Goal: Information Seeking & Learning: Learn about a topic

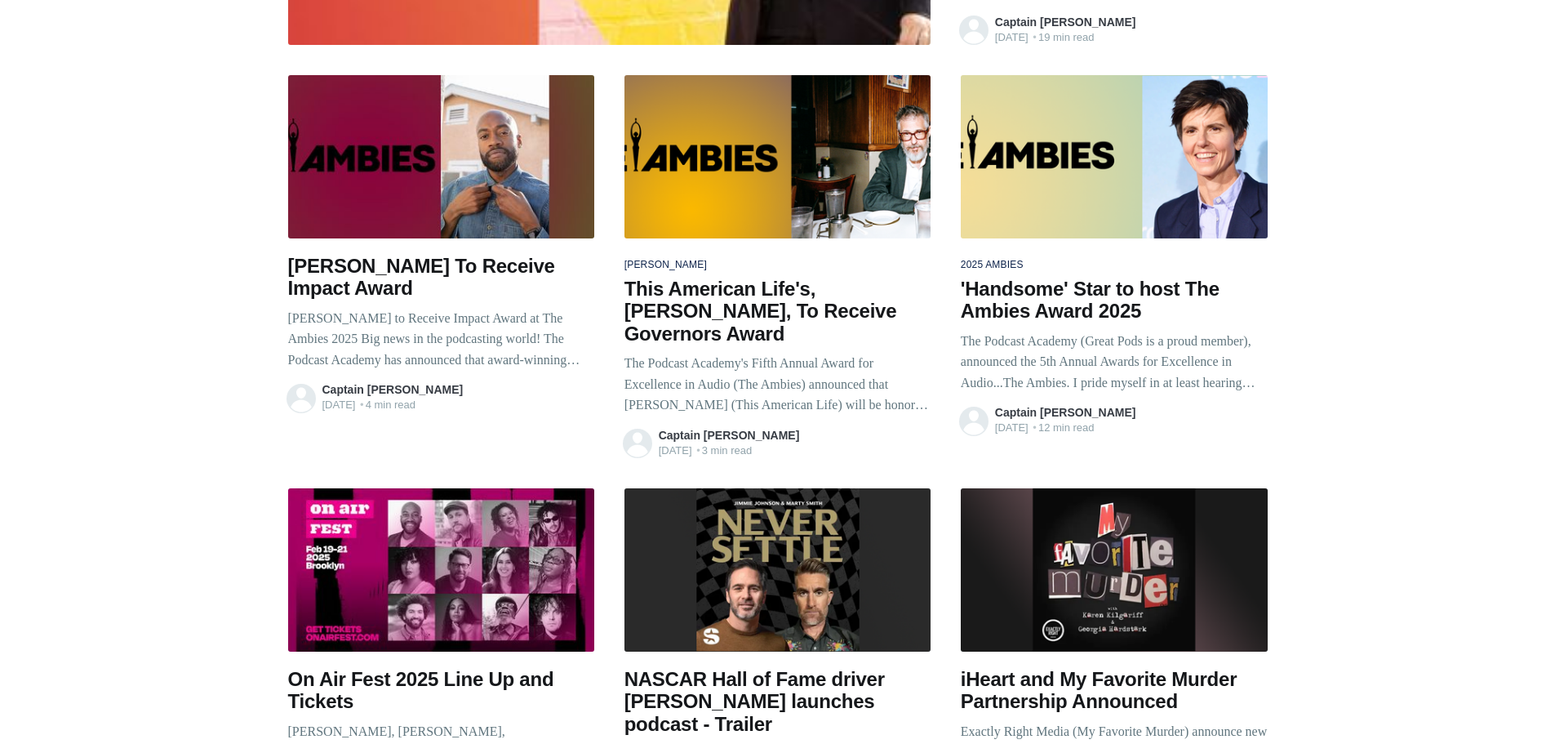
scroll to position [327, 0]
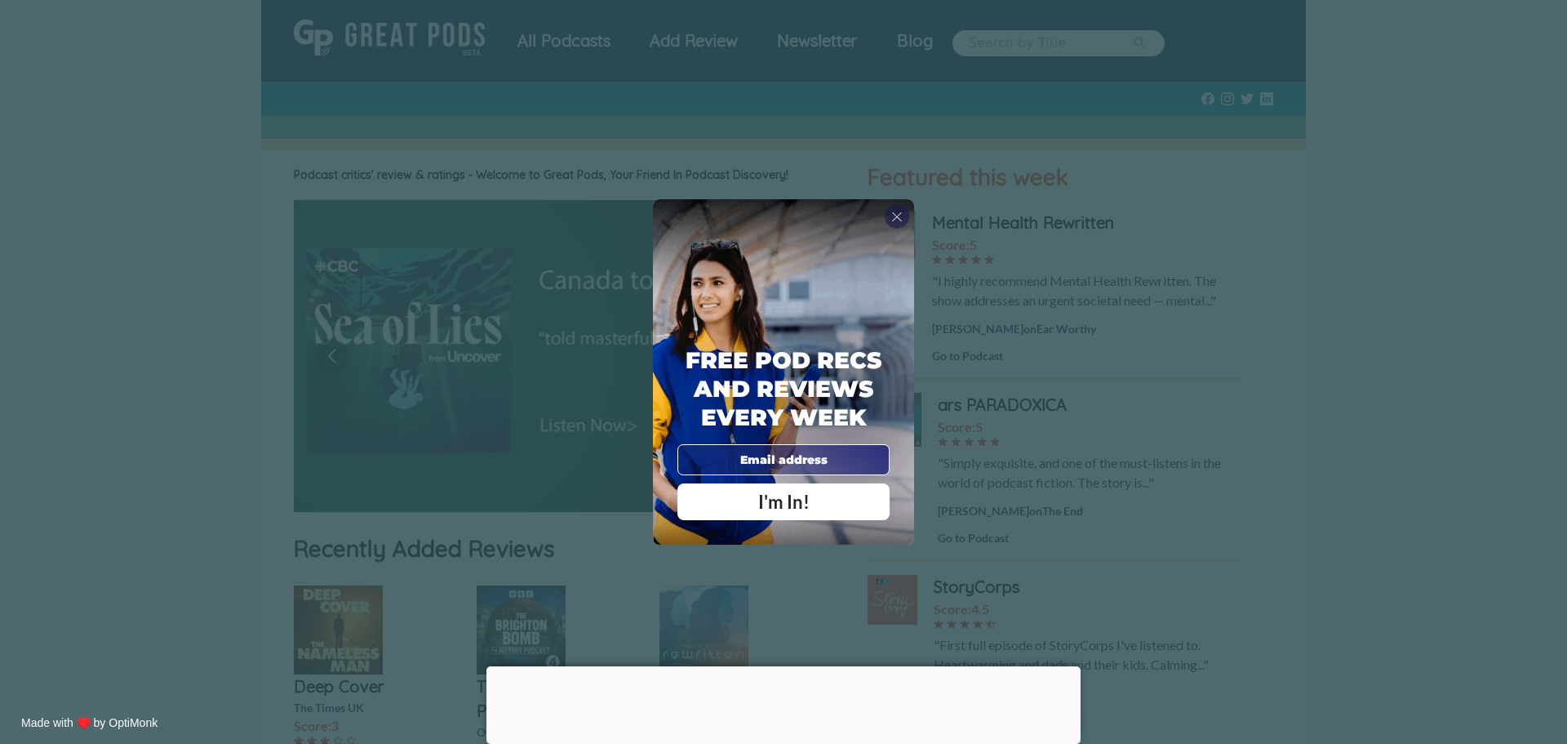
click at [556, 38] on div "X Free Pod Recs and Reviews every week I'm In! X Thanks Poddy People! See you T…" at bounding box center [783, 372] width 1567 height 744
click at [900, 219] on span "X" at bounding box center [896, 216] width 11 height 16
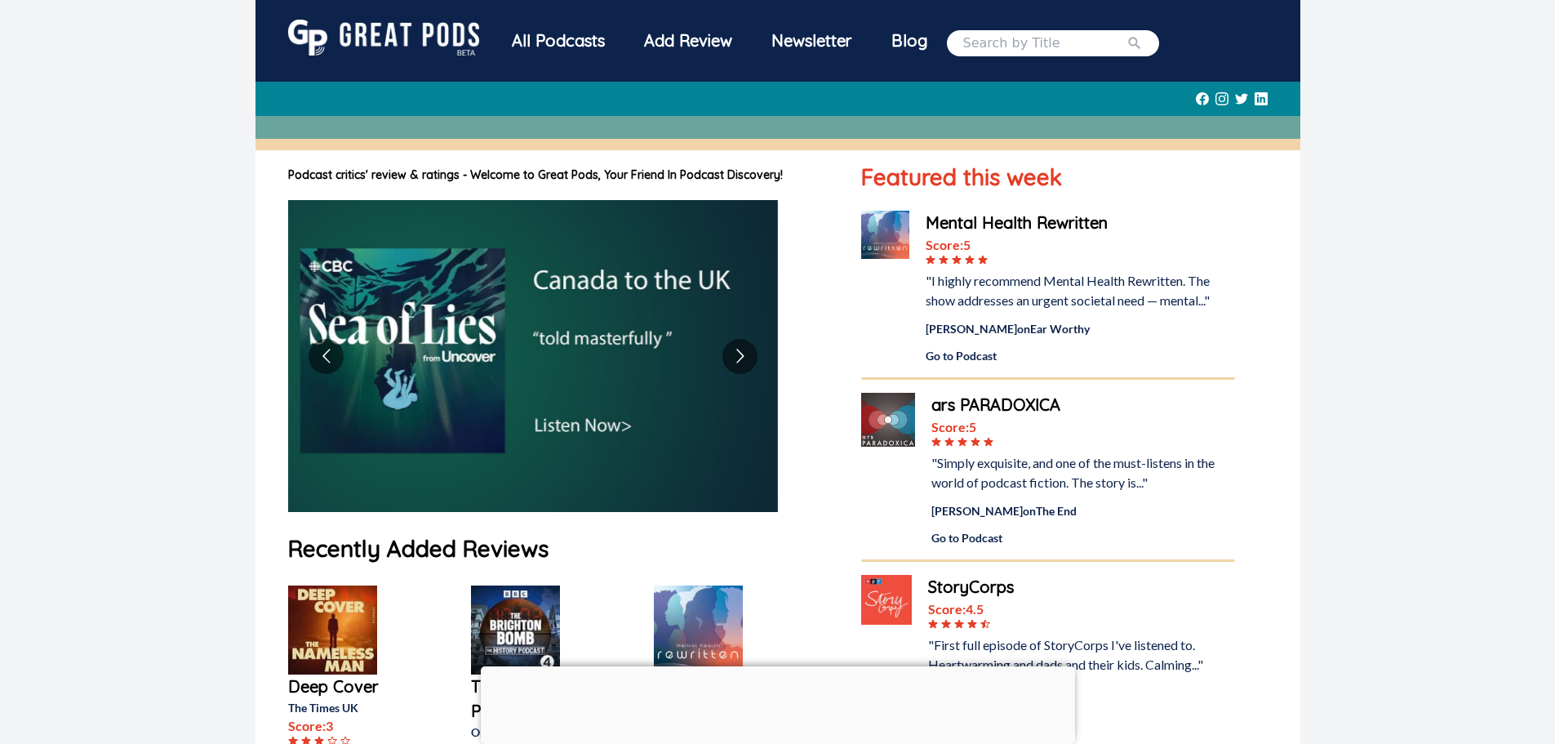
click at [984, 45] on input "search" at bounding box center [1044, 43] width 163 height 20
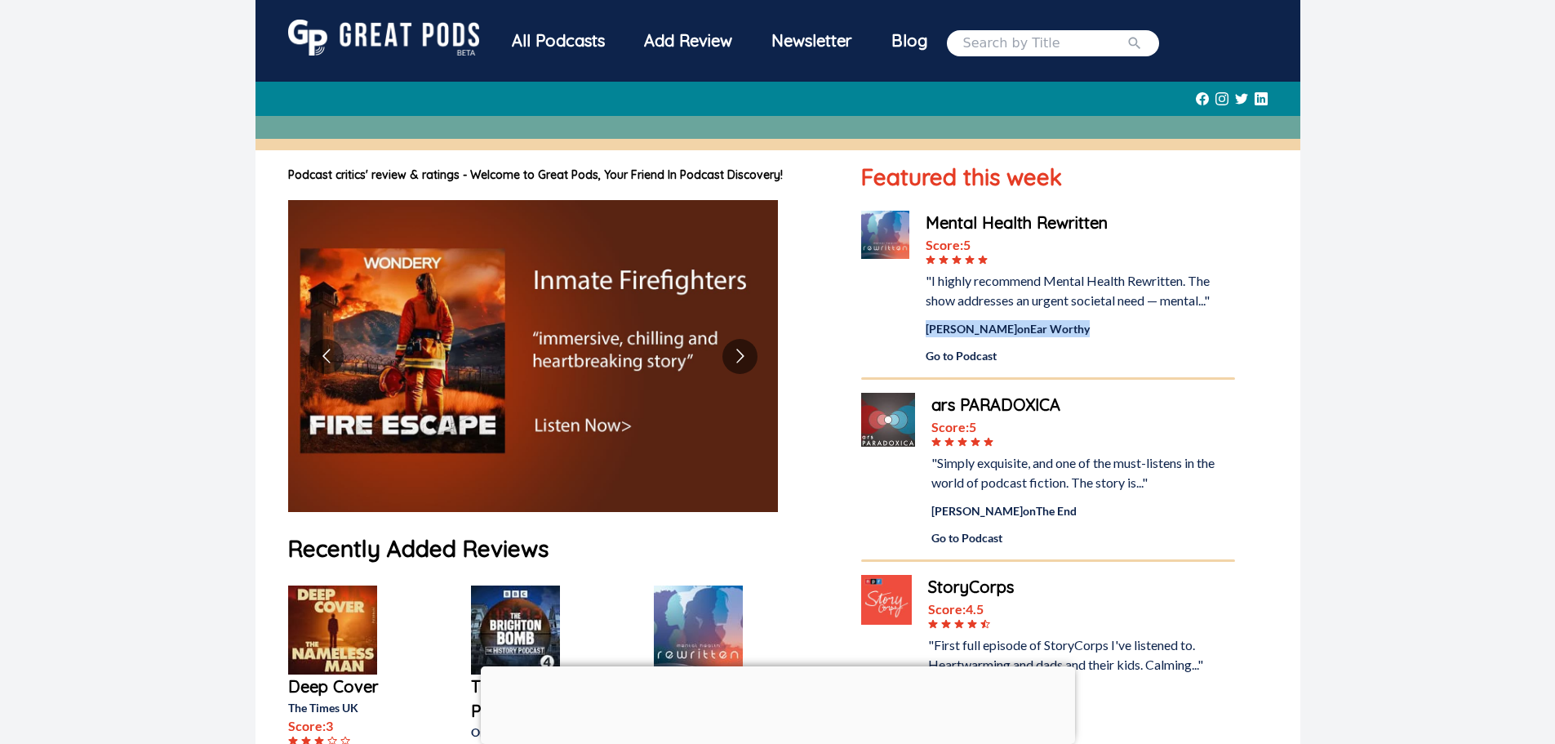
drag, startPoint x: 1076, startPoint y: 328, endPoint x: 916, endPoint y: 323, distance: 160.1
click at [916, 323] on div "Mental Health Rewritten Score: 5 "I highly recommend Mental Health Rewritten. T…" at bounding box center [1047, 287] width 373 height 153
copy div "Frank Racioppi on Ear Worthy"
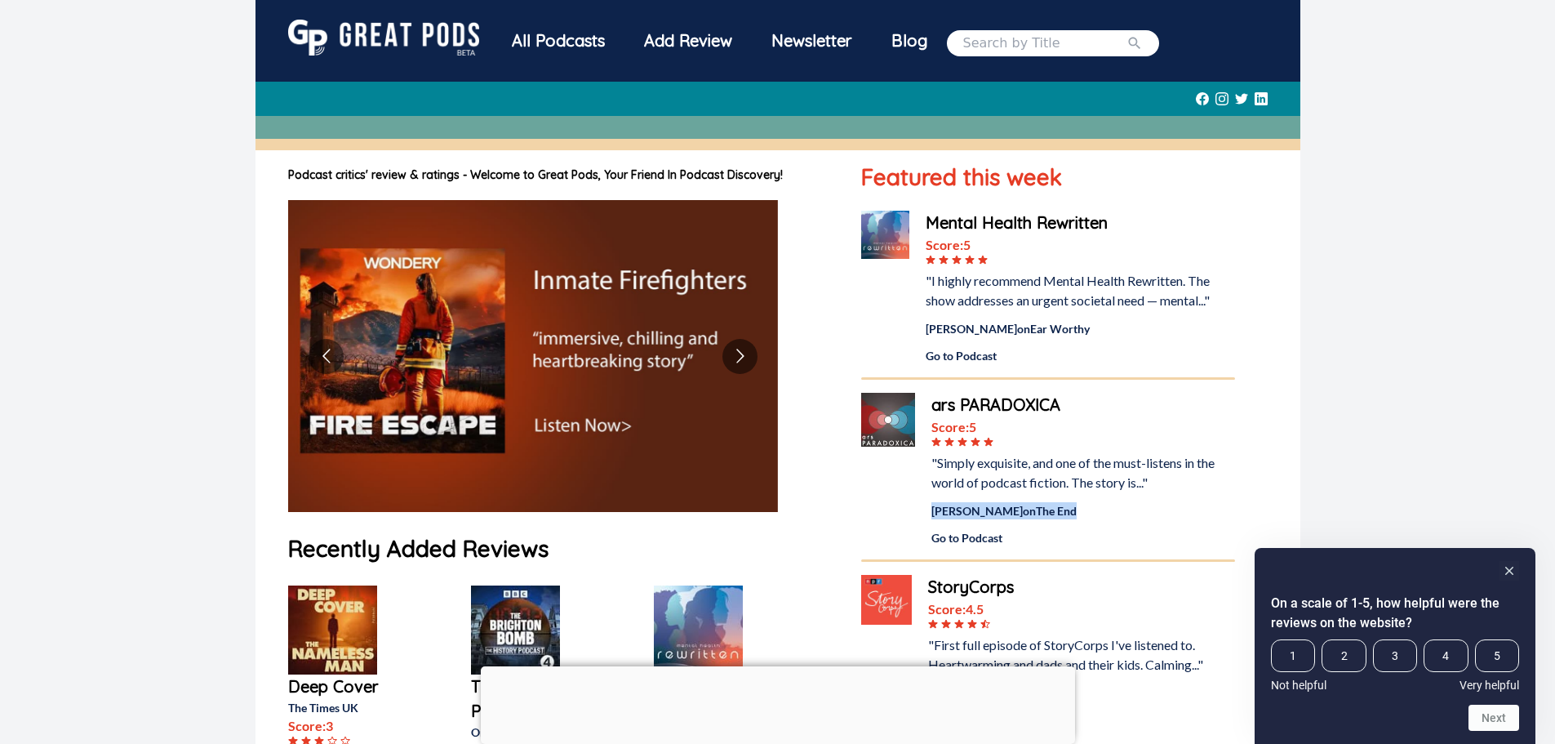
drag, startPoint x: 1042, startPoint y: 510, endPoint x: 927, endPoint y: 509, distance: 115.9
click at [931, 509] on div "Evo Terra on The End" at bounding box center [1082, 510] width 303 height 17
copy div "Evo Terra on The End"
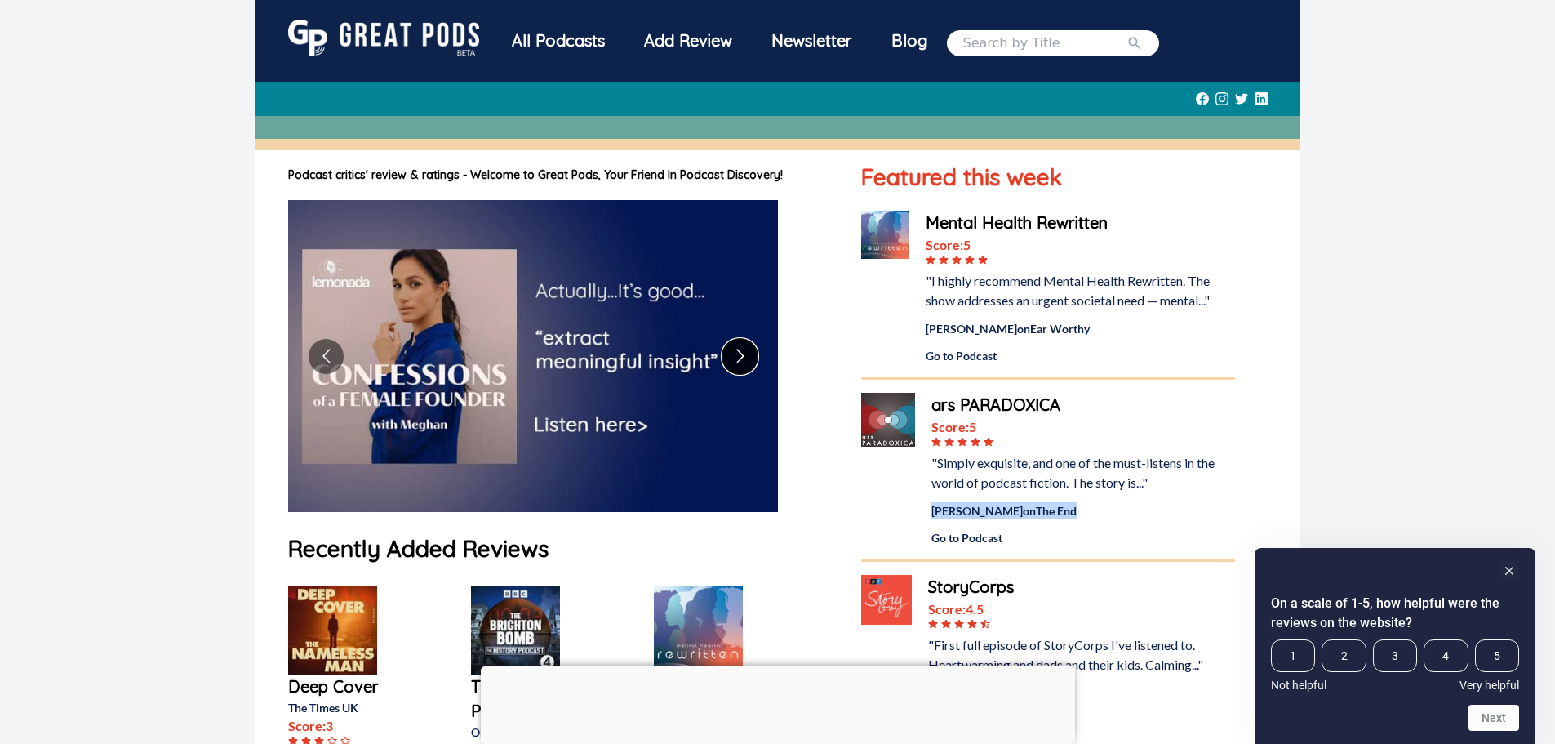
click at [740, 362] on button "Go to next slide" at bounding box center [739, 356] width 35 height 35
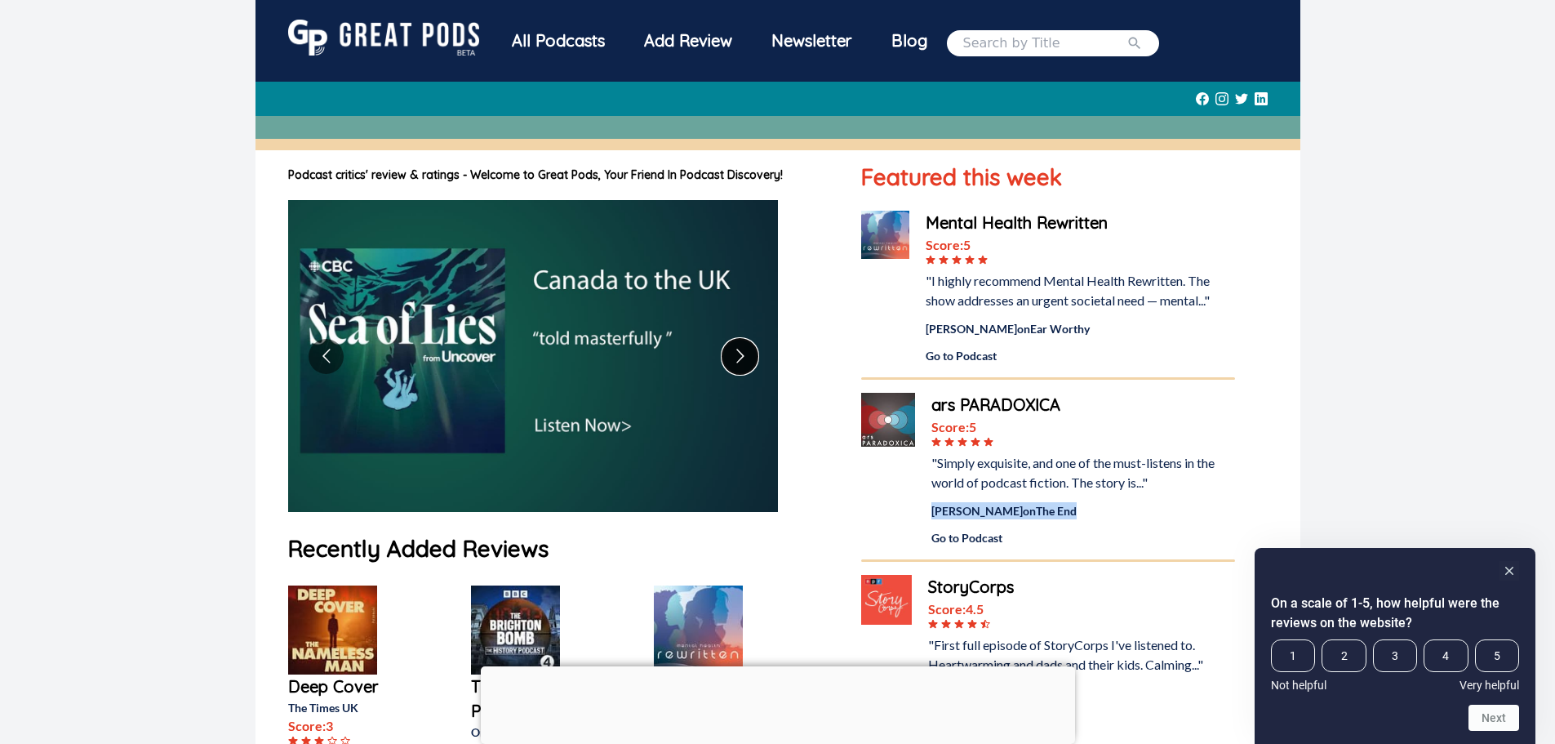
click at [740, 362] on button "Go to next slide" at bounding box center [739, 356] width 35 height 35
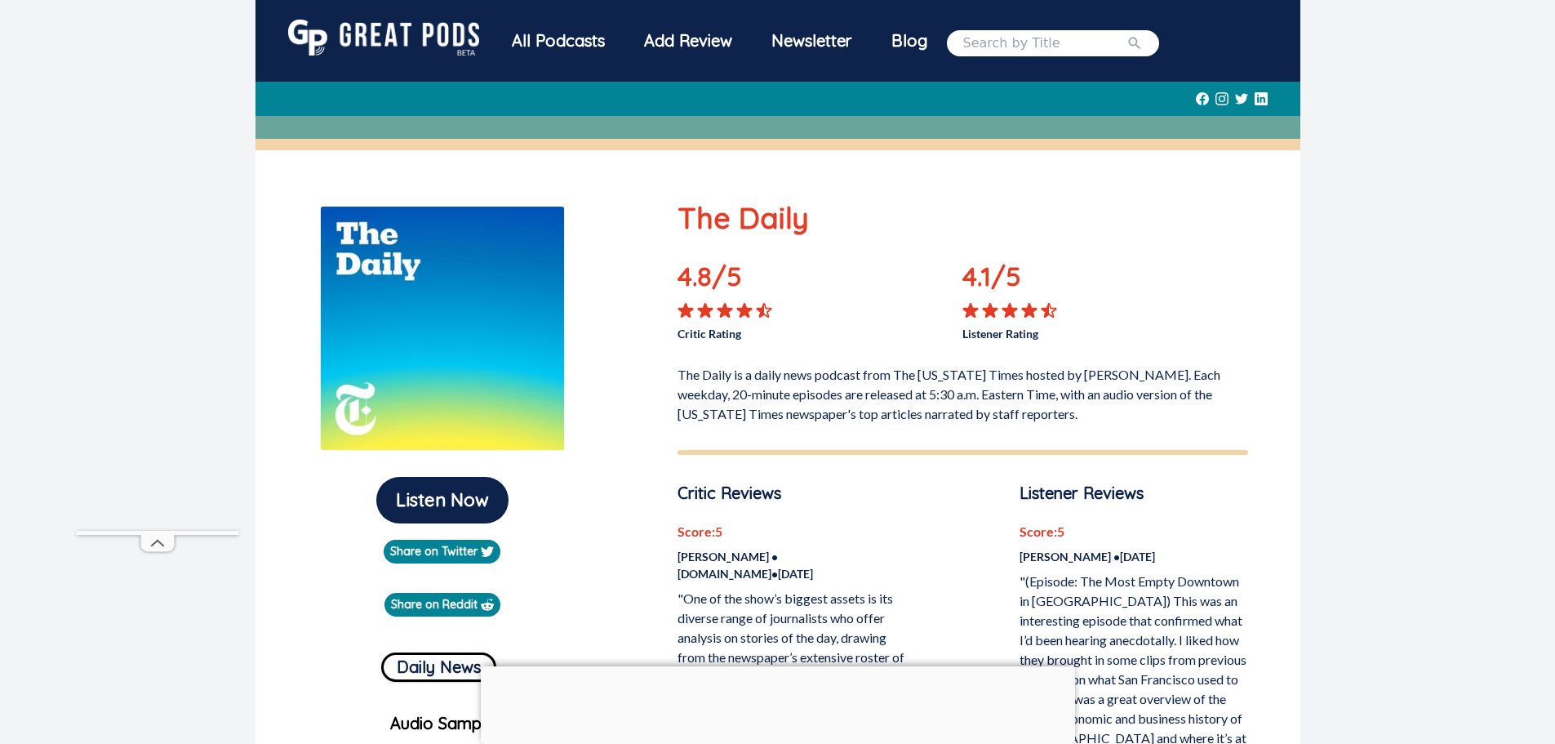
click at [922, 47] on div "Blog" at bounding box center [909, 41] width 75 height 42
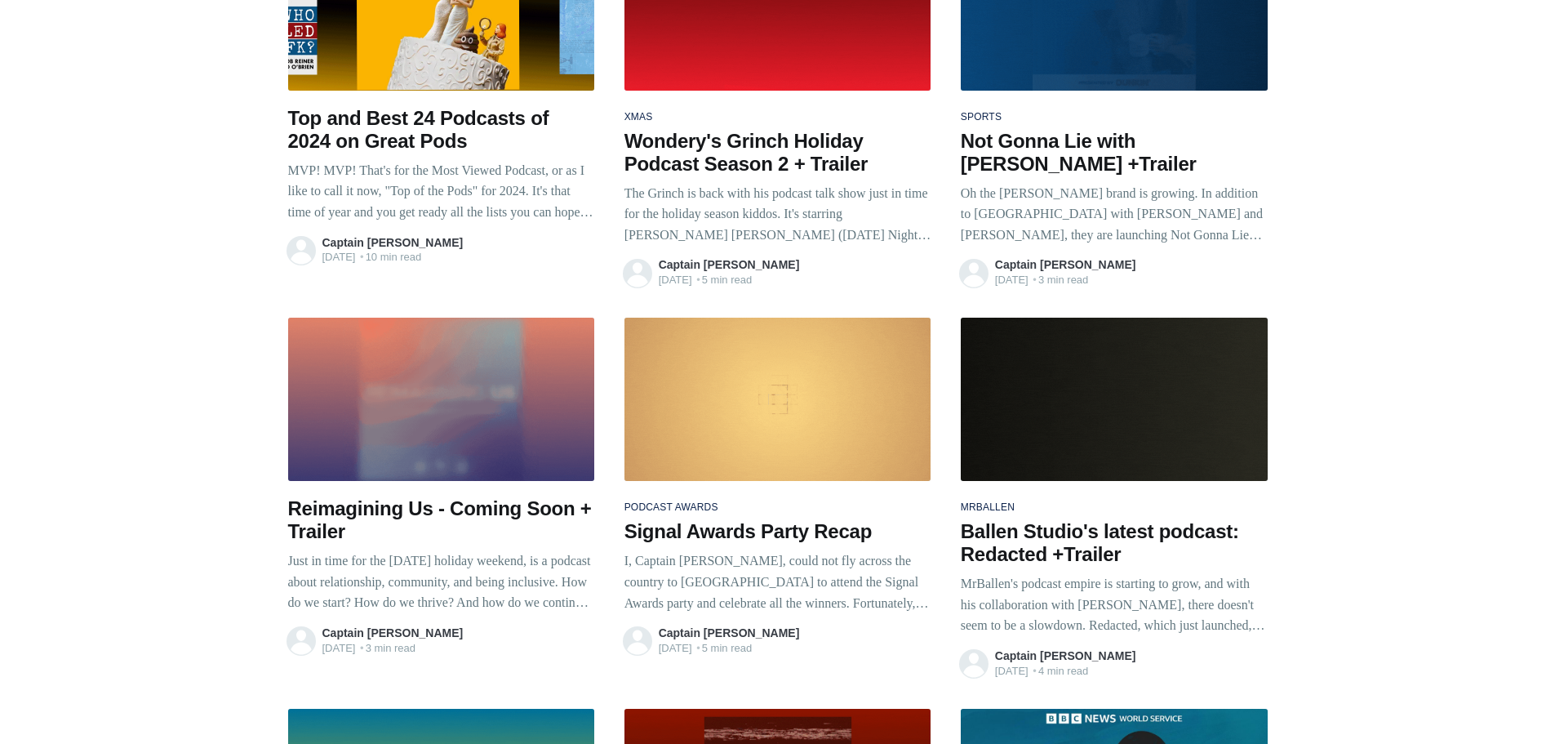
scroll to position [2204, 0]
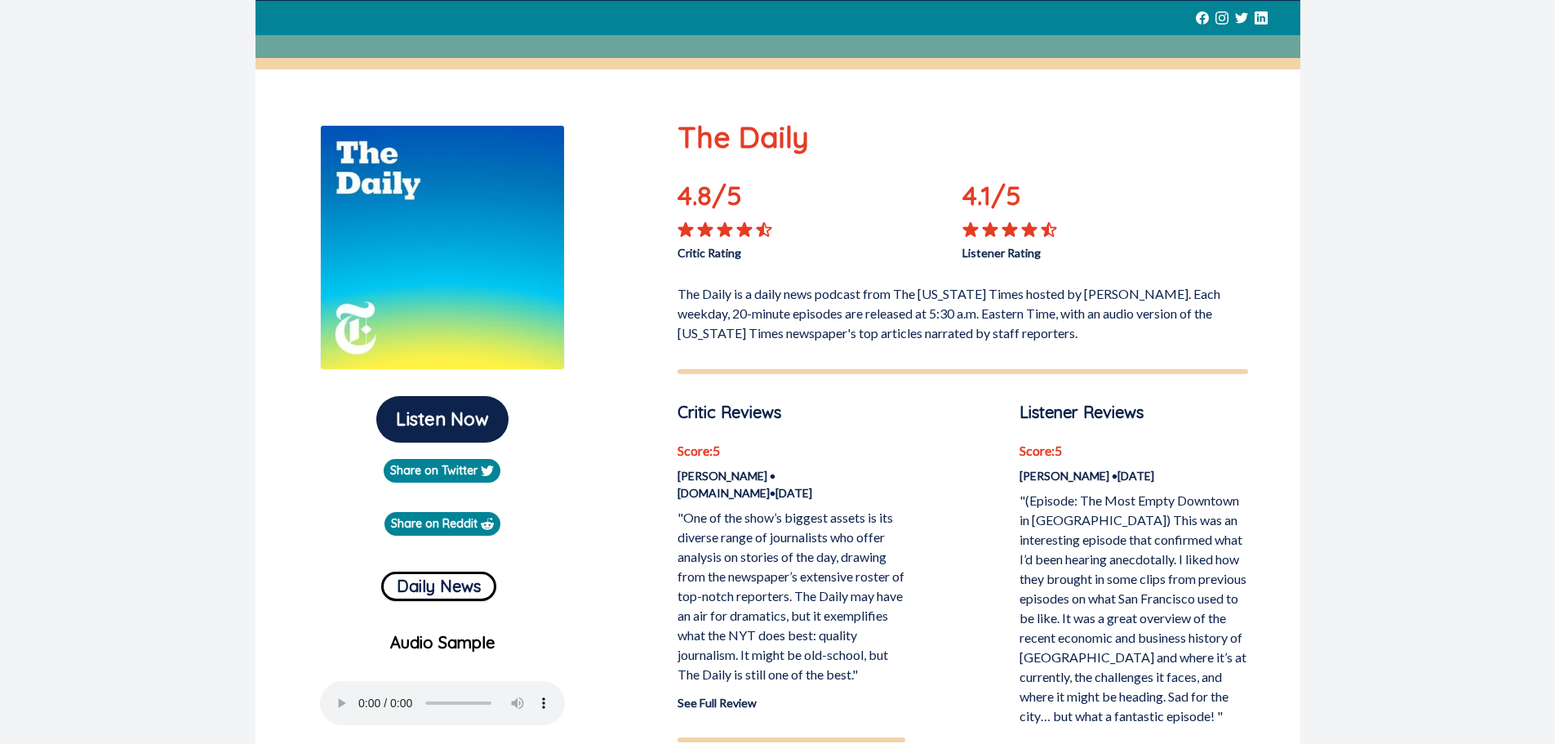
scroll to position [82, 0]
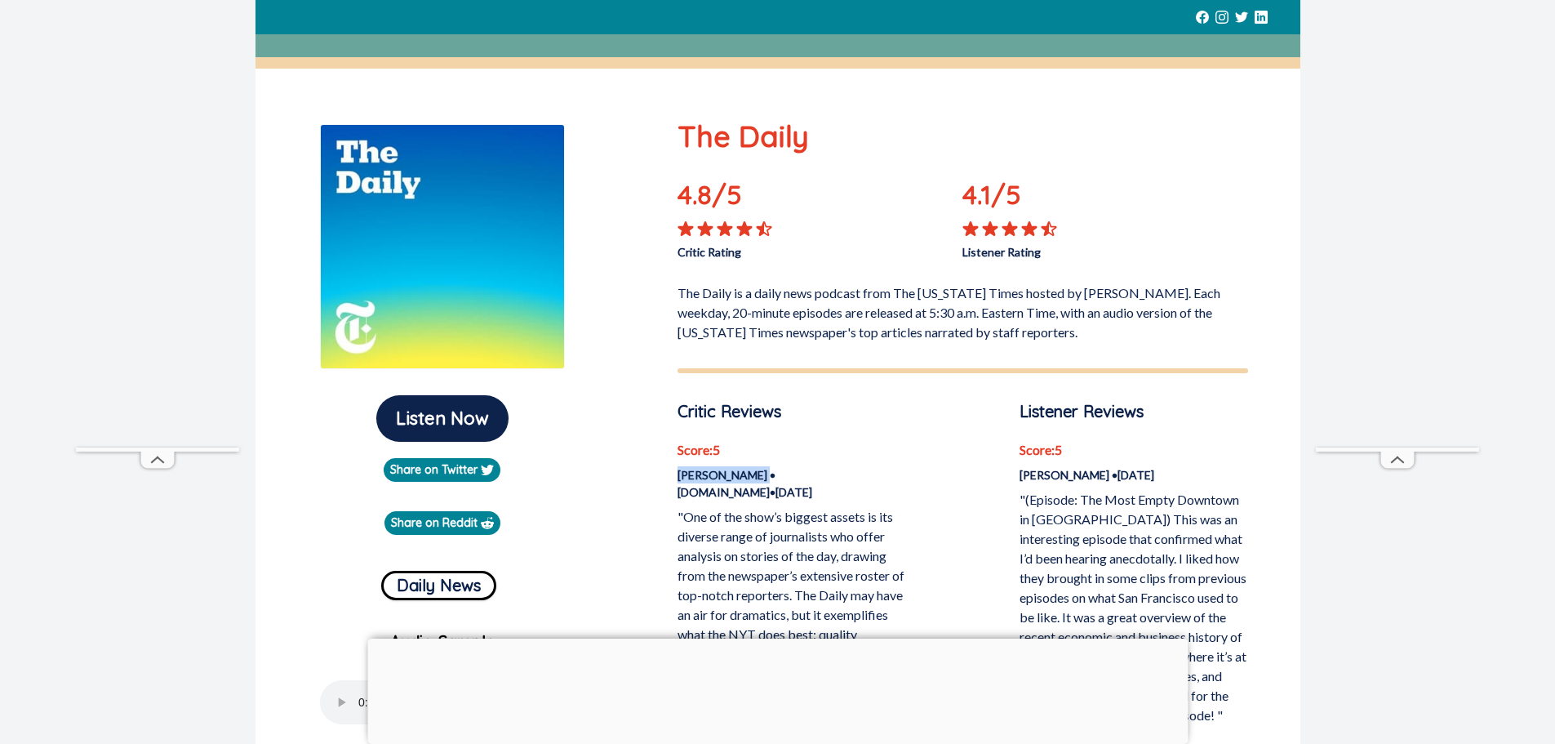
drag, startPoint x: 767, startPoint y: 477, endPoint x: 672, endPoint y: 479, distance: 95.5
copy p "[PERSON_NAME]"
